Goal: Information Seeking & Learning: Learn about a topic

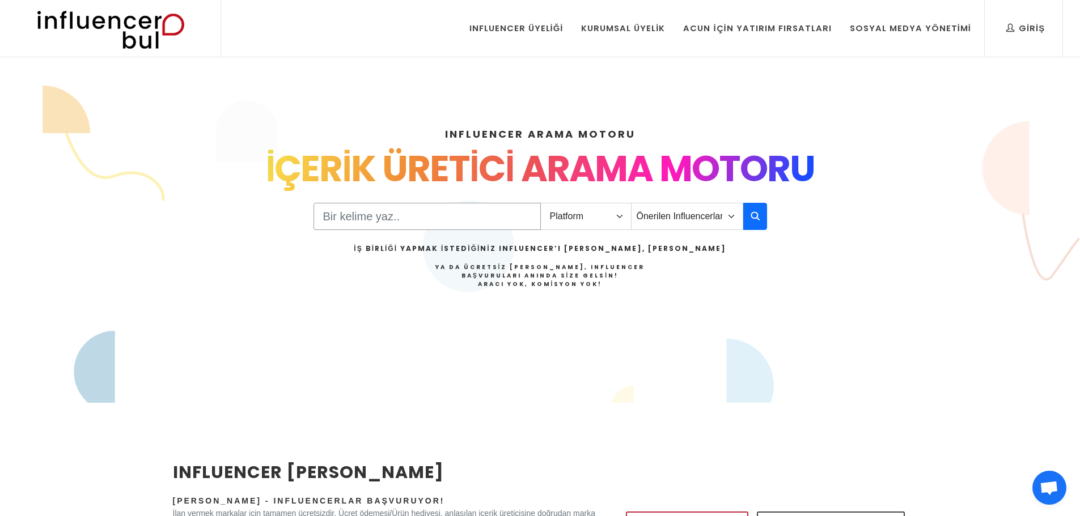
click at [363, 223] on input "Search" at bounding box center [427, 216] width 227 height 27
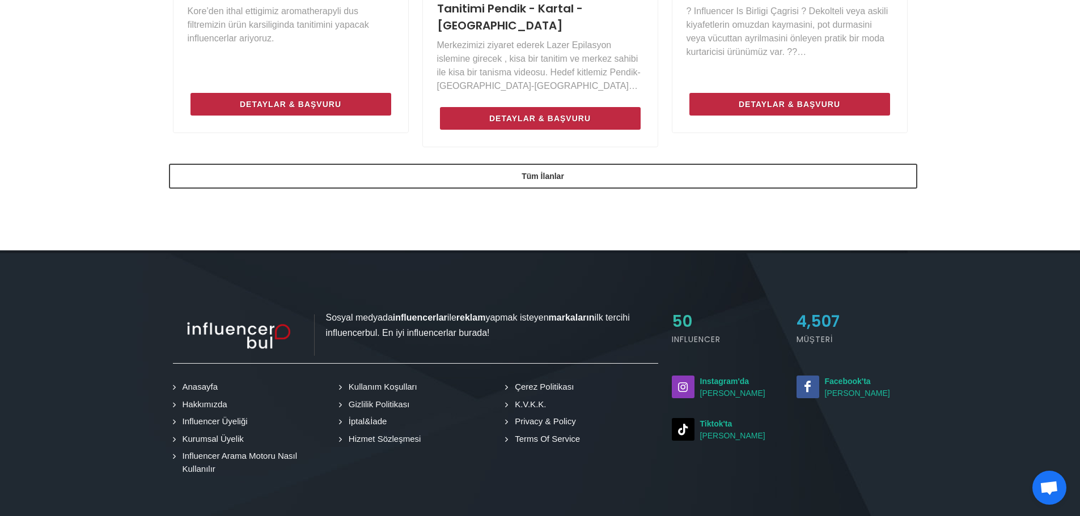
scroll to position [964, 0]
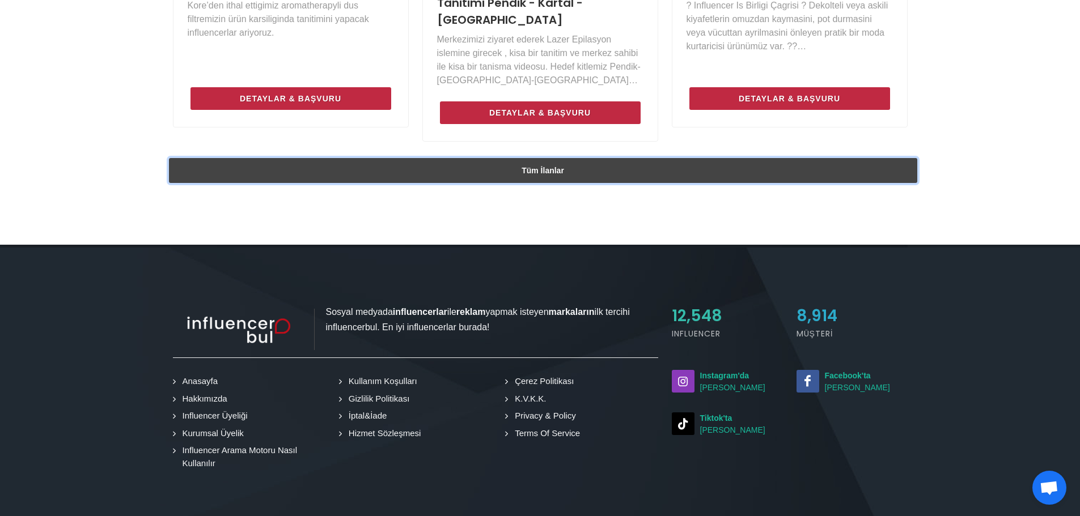
click at [501, 158] on link "Tüm İlanlar" at bounding box center [543, 170] width 748 height 25
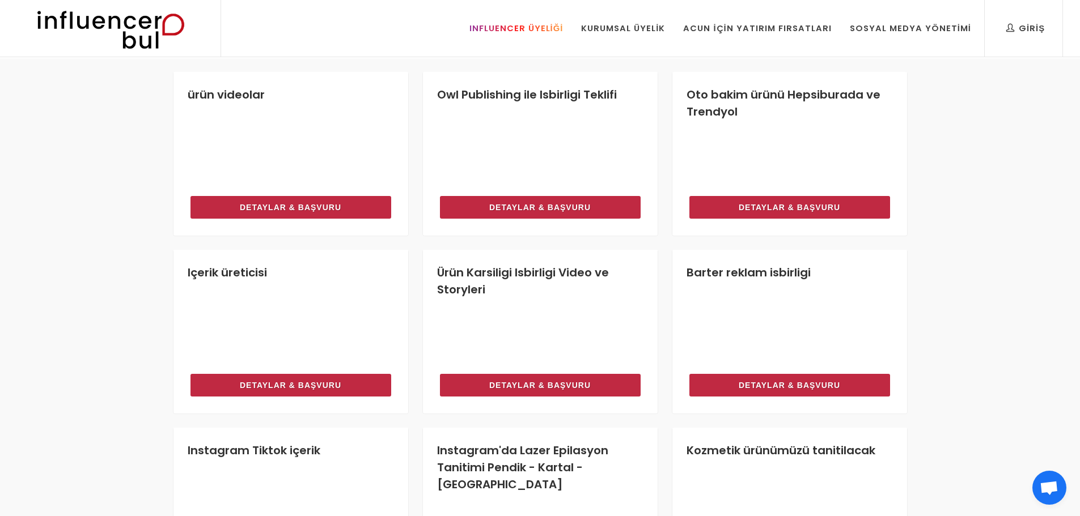
click at [558, 27] on div "Influencer Üyeliği" at bounding box center [516, 28] width 94 height 12
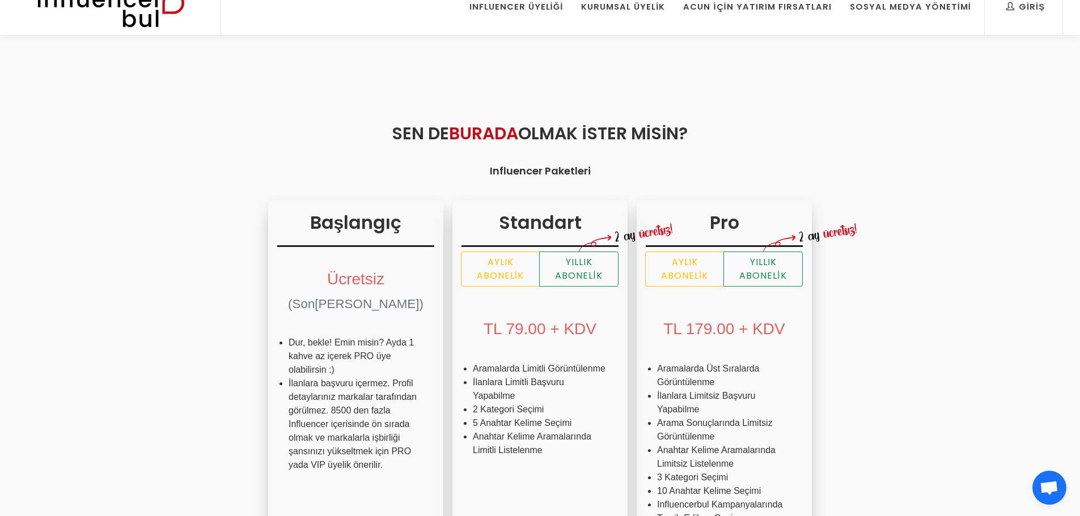
scroll to position [57, 0]
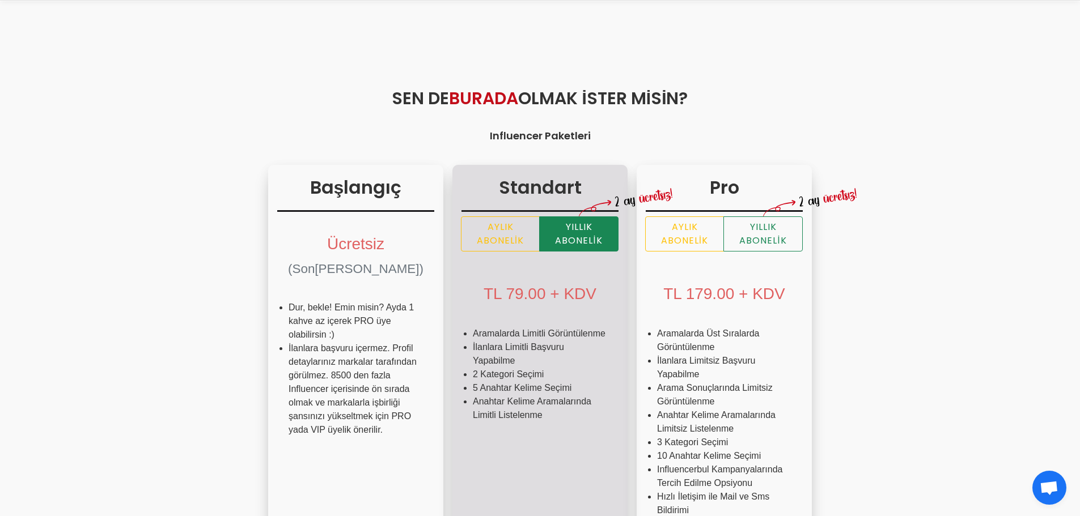
click at [539, 231] on label "Yıllık Abonelik" at bounding box center [578, 234] width 79 height 35
click at [469, 224] on input "Yıllık Abonelik" at bounding box center [464, 220] width 7 height 7
radio input "true"
click at [461, 240] on label "Aylık Abonelik" at bounding box center [500, 234] width 79 height 35
click at [461, 224] on input "Aylık Abonelik" at bounding box center [464, 220] width 7 height 7
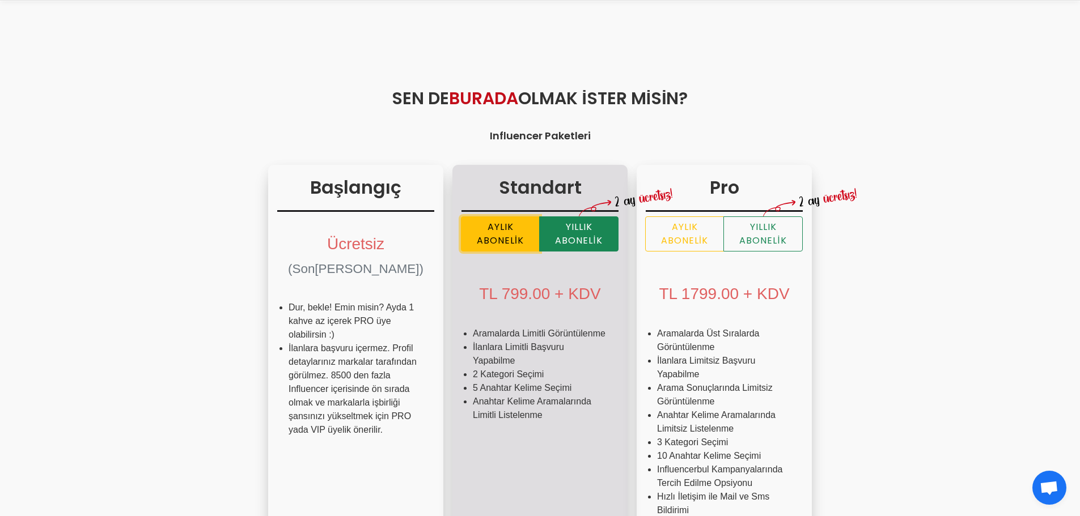
radio input "true"
click at [539, 242] on label "Yıllık Abonelik" at bounding box center [578, 234] width 79 height 35
click at [469, 224] on input "Yıllık Abonelik" at bounding box center [464, 220] width 7 height 7
radio input "true"
click at [461, 240] on label "Aylık Abonelik" at bounding box center [500, 234] width 79 height 35
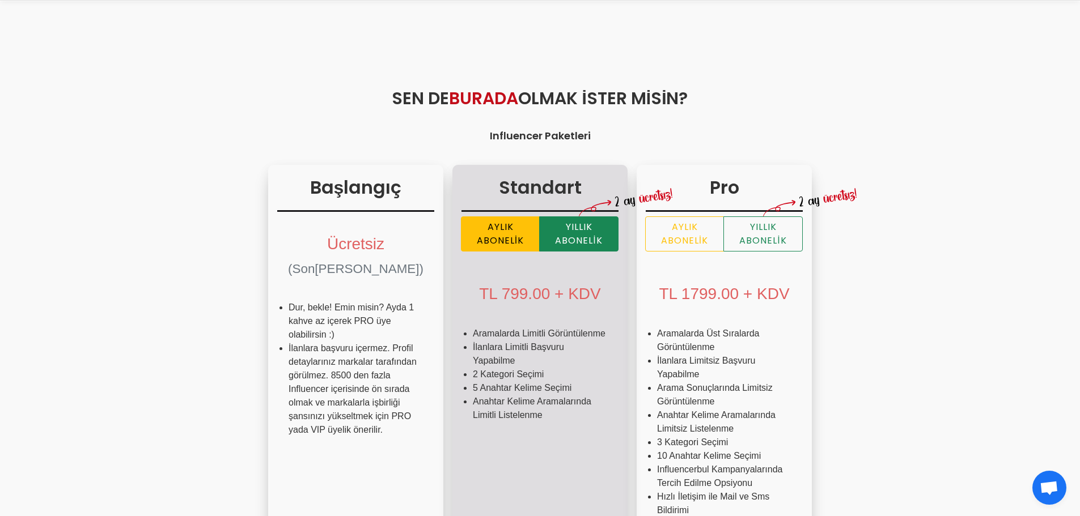
click at [461, 224] on input "Aylık Abonelik" at bounding box center [464, 220] width 7 height 7
radio input "true"
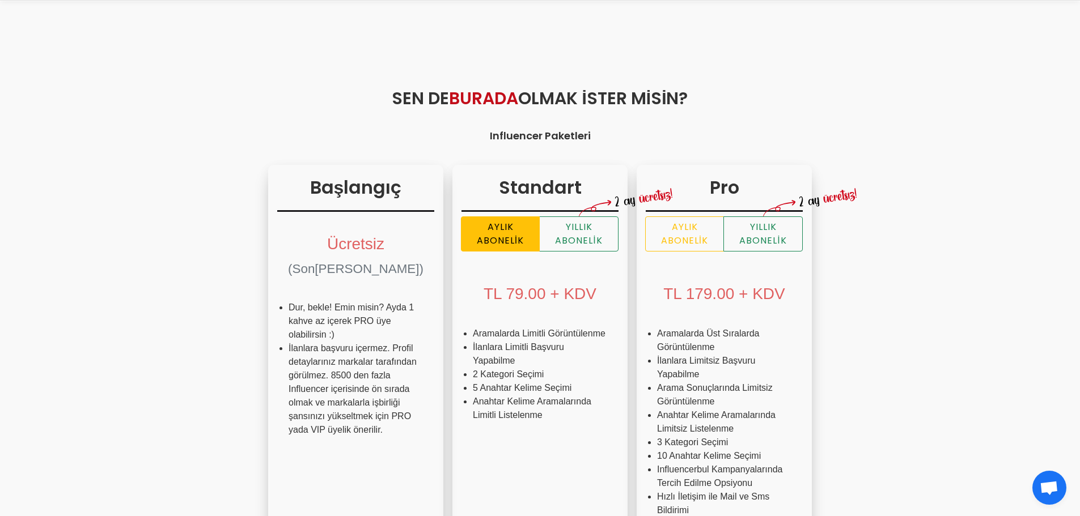
radio input "true"
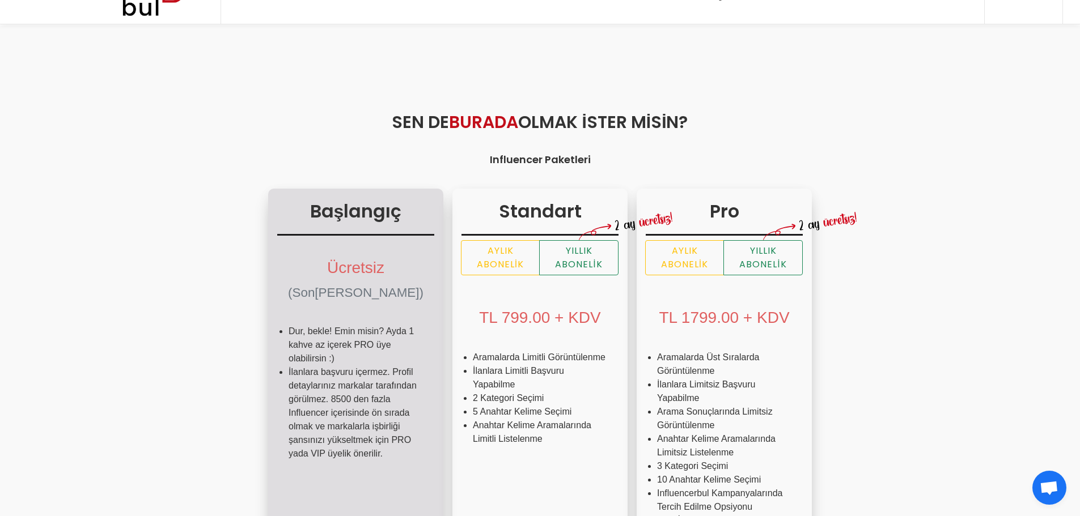
scroll to position [0, 0]
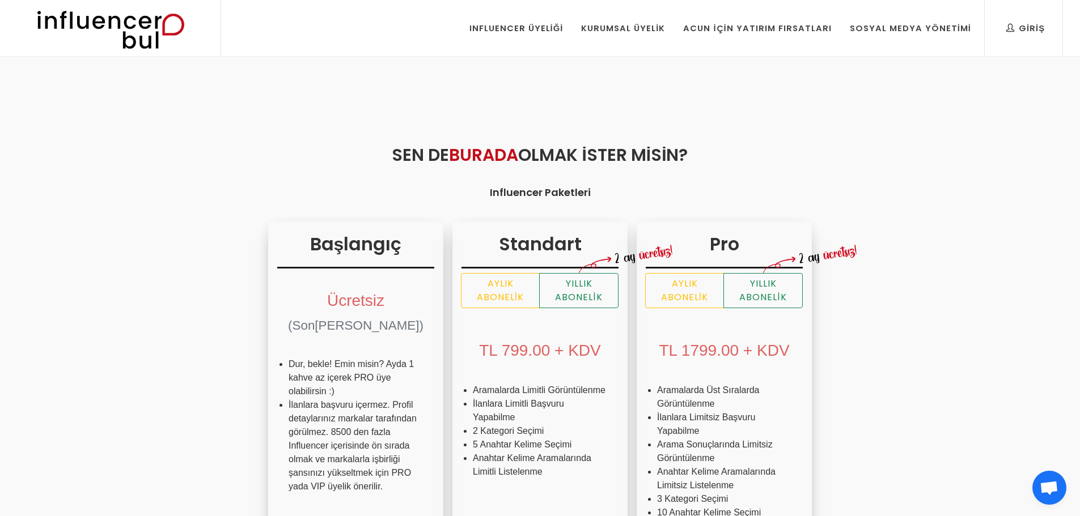
click at [124, 46] on img at bounding box center [110, 28] width 187 height 57
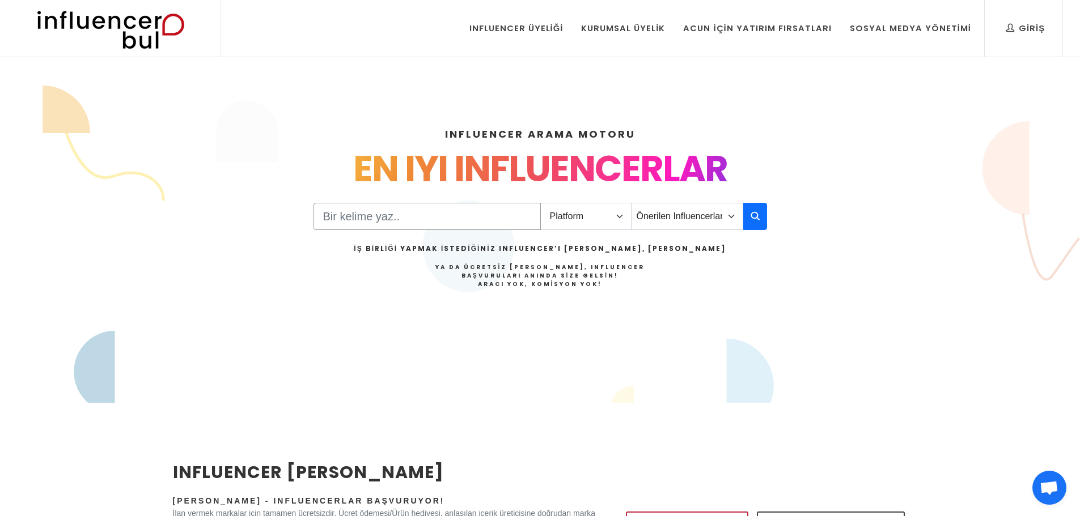
click at [417, 214] on input "Search" at bounding box center [427, 216] width 227 height 27
click at [547, 211] on select "Platform Instagram Facebook Youtube Tiktok Twitter Twitch" at bounding box center [585, 216] width 91 height 27
select select "1"
click at [540, 203] on select "Platform Instagram Facebook Youtube Tiktok Twitter Twitch" at bounding box center [585, 216] width 91 height 27
click at [487, 228] on input "Search" at bounding box center [427, 216] width 227 height 27
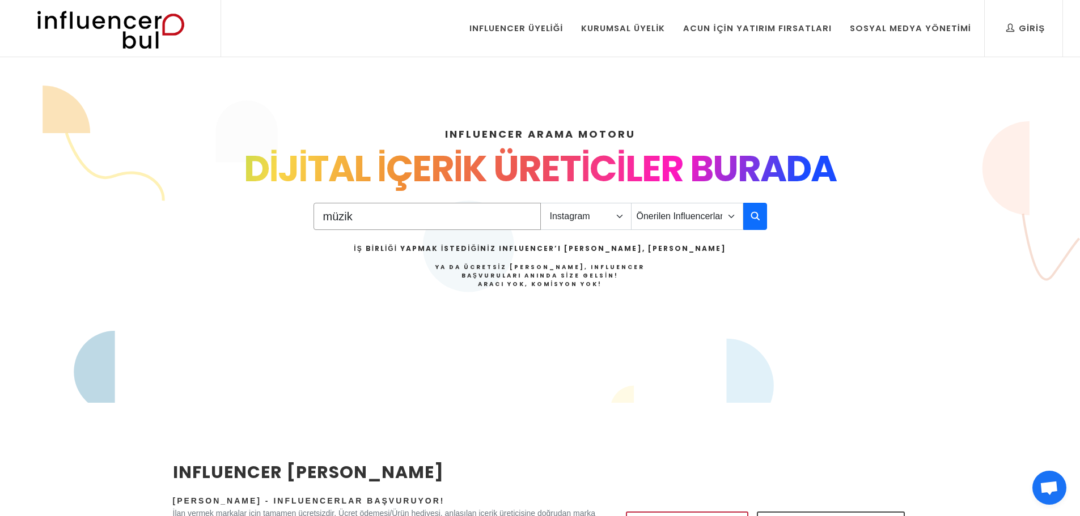
type input "müzik"
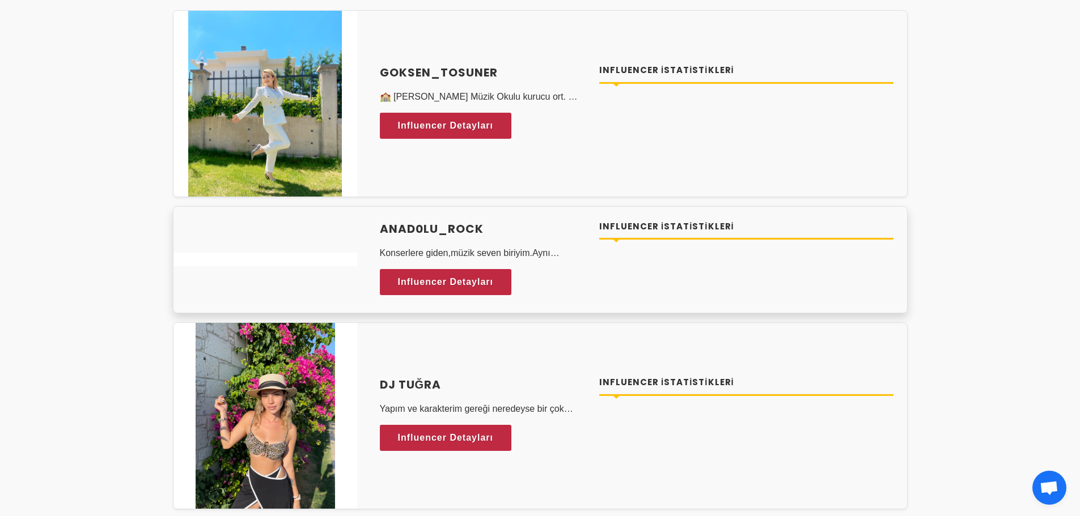
scroll to position [227, 0]
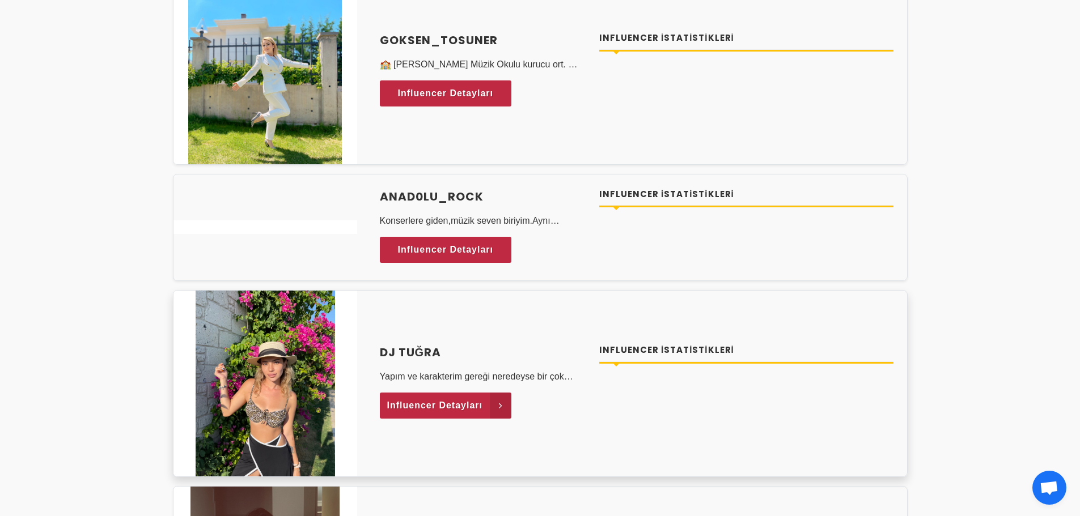
click at [418, 405] on span "Influencer Detayları" at bounding box center [435, 405] width 96 height 17
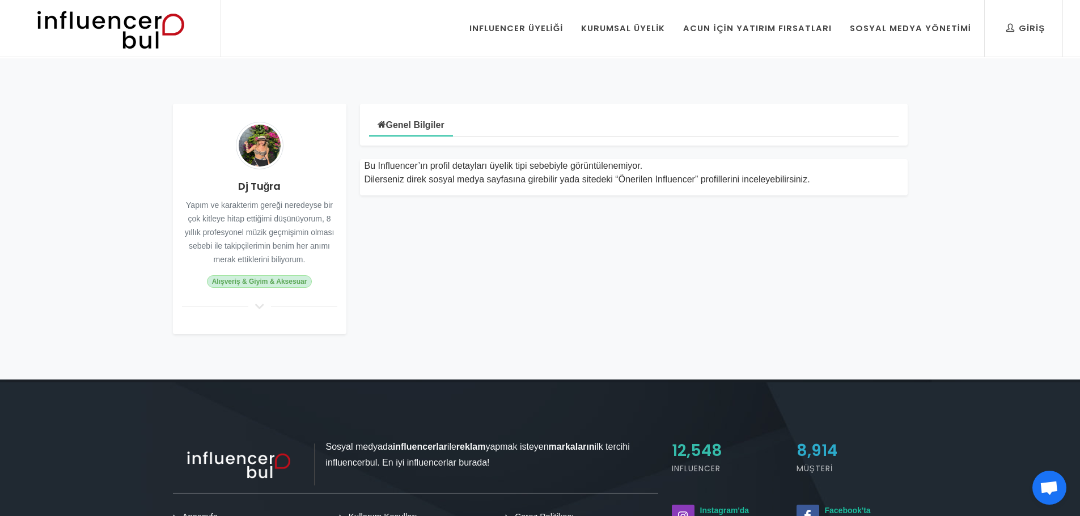
click at [250, 144] on img at bounding box center [260, 146] width 48 height 48
click at [246, 307] on div at bounding box center [259, 307] width 155 height 10
click at [253, 307] on icon at bounding box center [260, 307] width 14 height 10
click at [258, 307] on icon at bounding box center [260, 307] width 14 height 10
